Goal: Navigation & Orientation: Find specific page/section

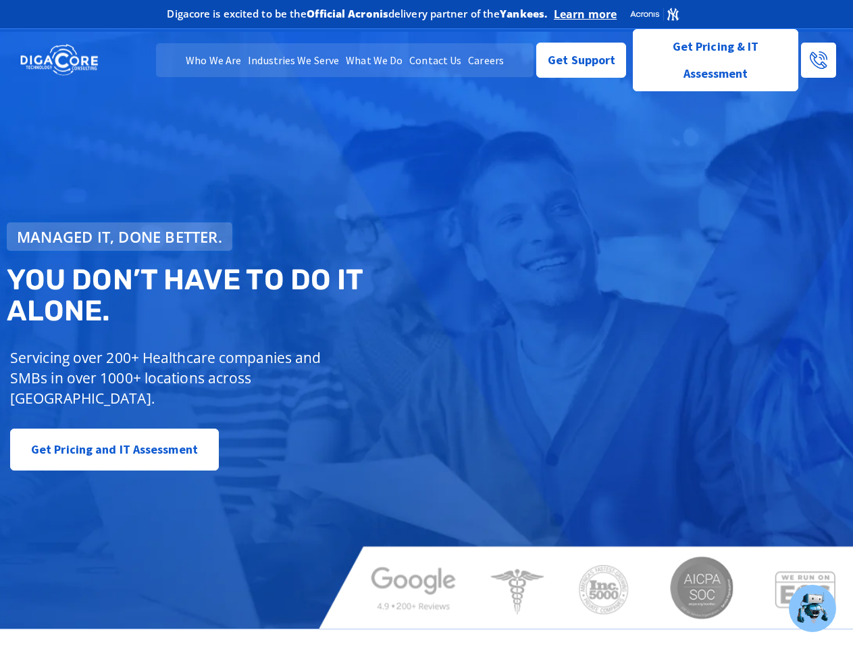
click at [120, 237] on span "Managed IT, done better." at bounding box center [119, 236] width 205 height 15
